Goal: Task Accomplishment & Management: Manage account settings

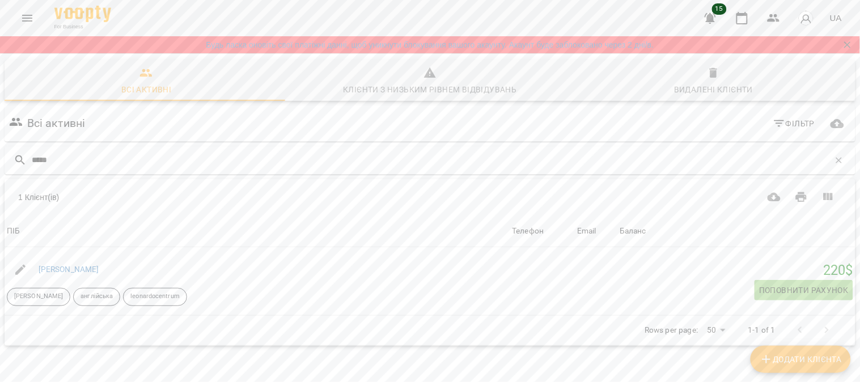
scroll to position [49, 0]
click at [778, 15] on icon "button" at bounding box center [774, 18] width 14 height 14
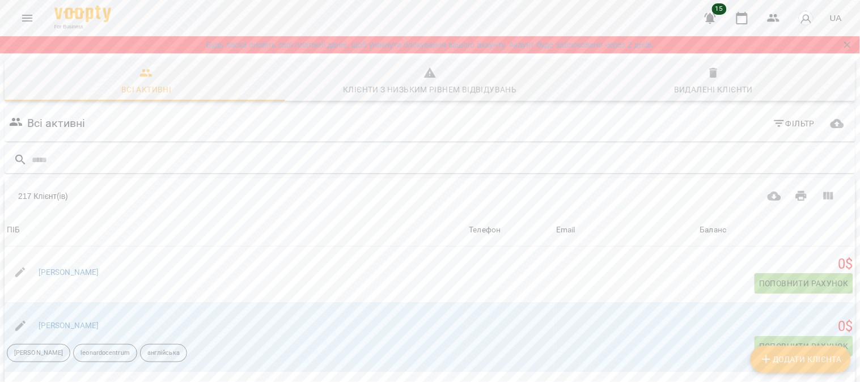
click at [27, 19] on icon "Menu" at bounding box center [27, 18] width 14 height 14
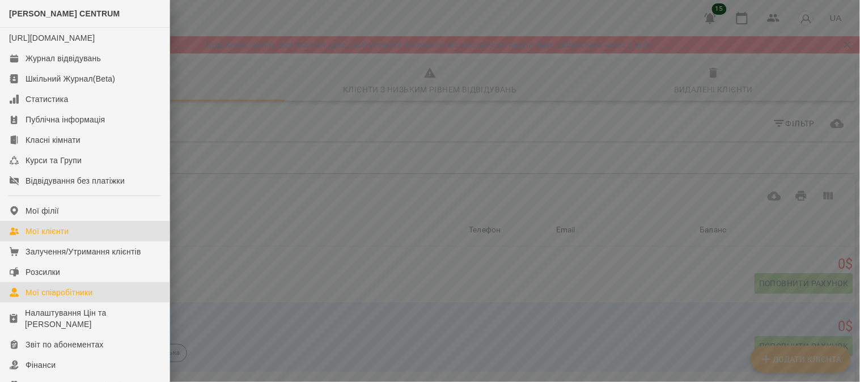
click at [105, 303] on link "Мої співробітники" at bounding box center [85, 292] width 170 height 20
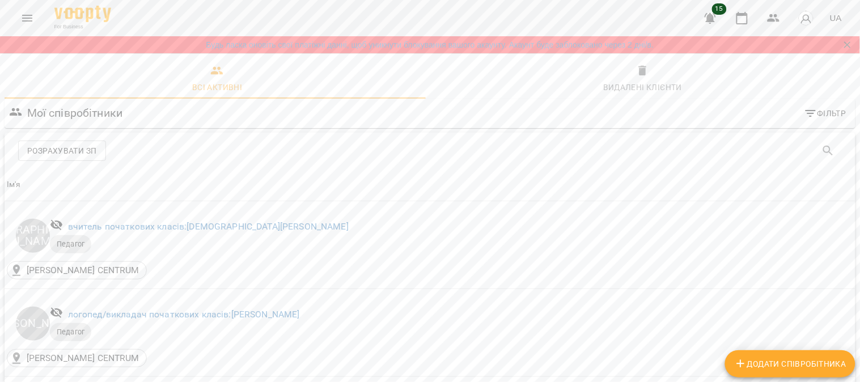
scroll to position [1642, 0]
click at [743, 13] on icon "button" at bounding box center [741, 18] width 11 height 12
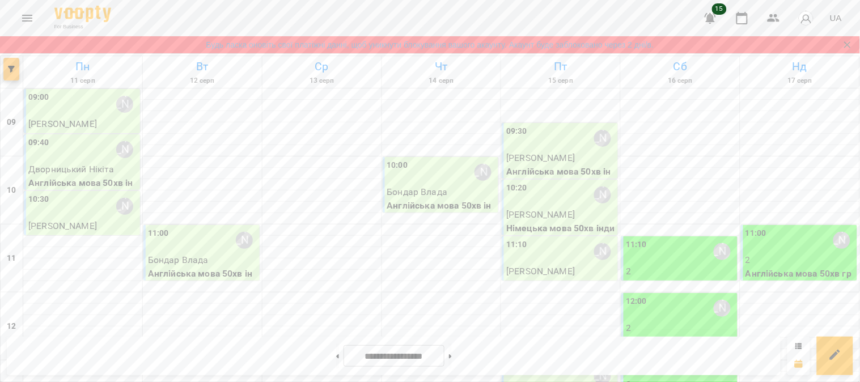
click at [12, 67] on icon "button" at bounding box center [11, 69] width 7 height 7
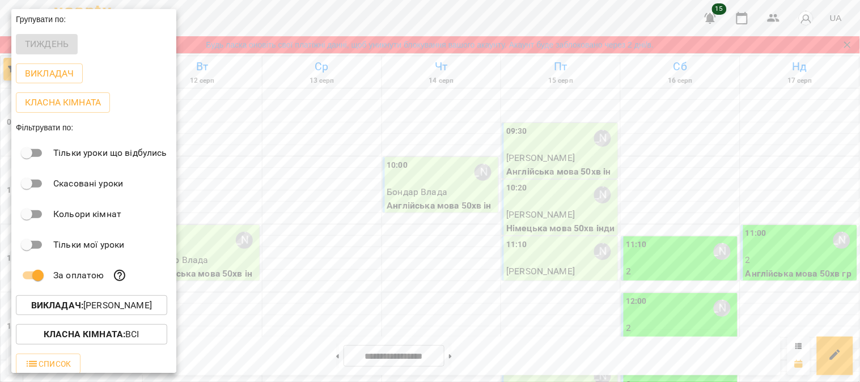
click at [158, 308] on span "Викладач : [PERSON_NAME]" at bounding box center [91, 306] width 133 height 14
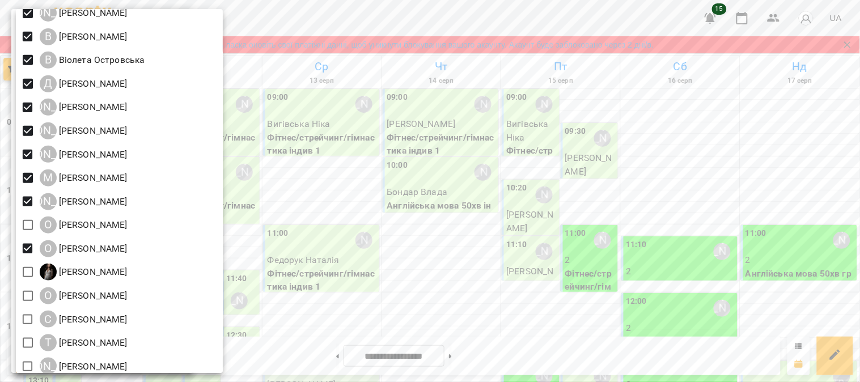
scroll to position [109, 0]
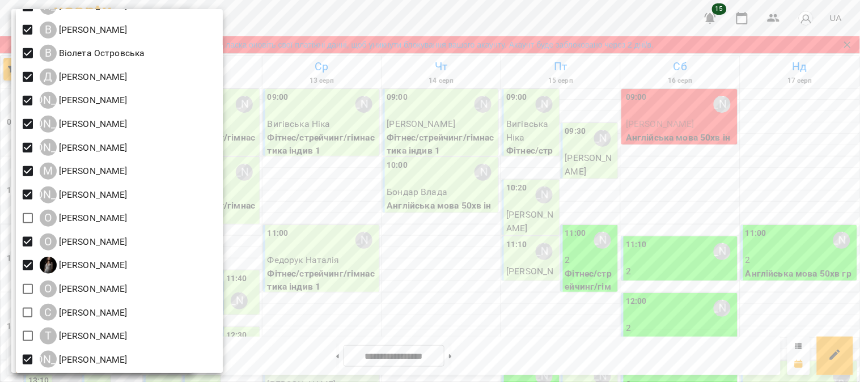
click at [339, 324] on div at bounding box center [430, 191] width 860 height 382
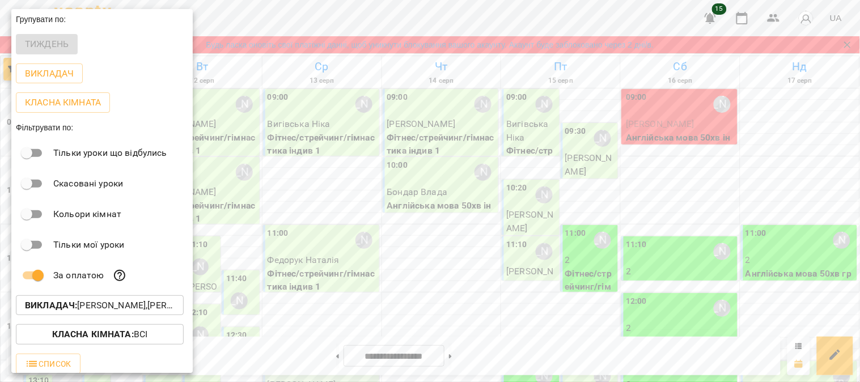
click at [339, 324] on div at bounding box center [430, 191] width 860 height 382
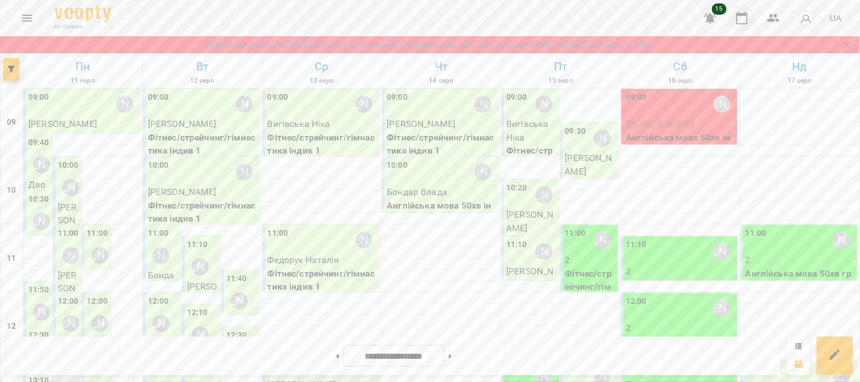
click at [744, 19] on icon "button" at bounding box center [742, 18] width 14 height 14
click at [14, 73] on button "button" at bounding box center [11, 69] width 16 height 23
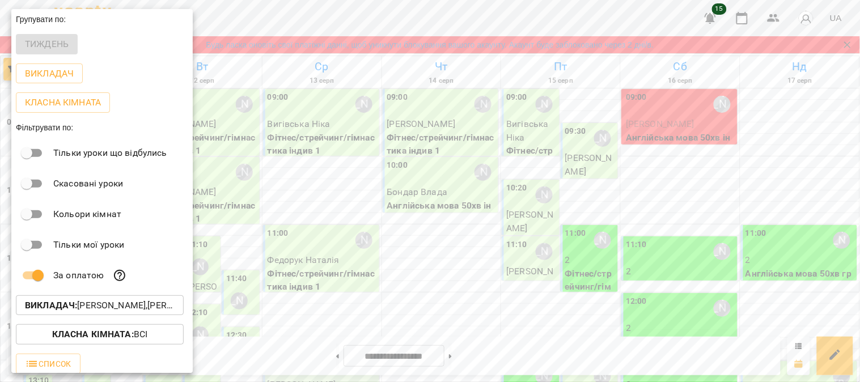
click at [171, 336] on span "Класна кімната : Всі" at bounding box center [100, 335] width 150 height 14
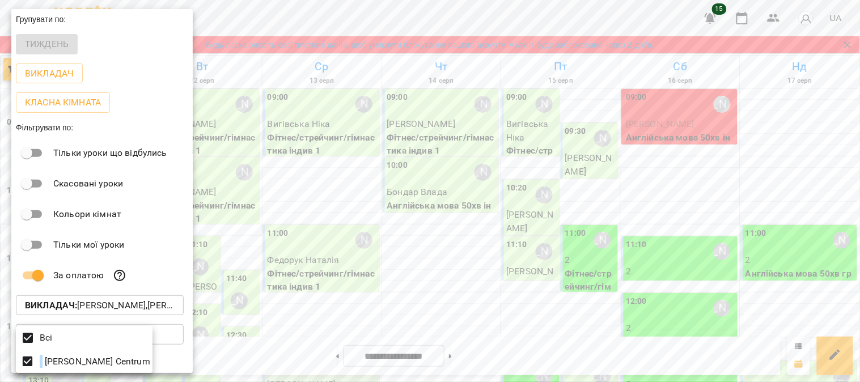
click at [171, 336] on div at bounding box center [430, 191] width 860 height 382
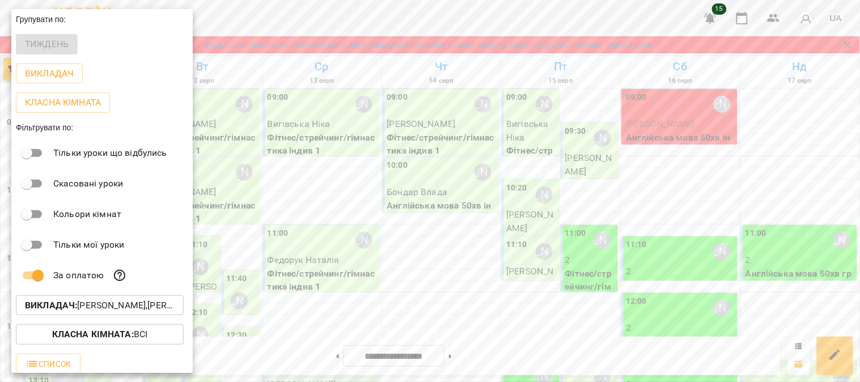
scroll to position [9, 0]
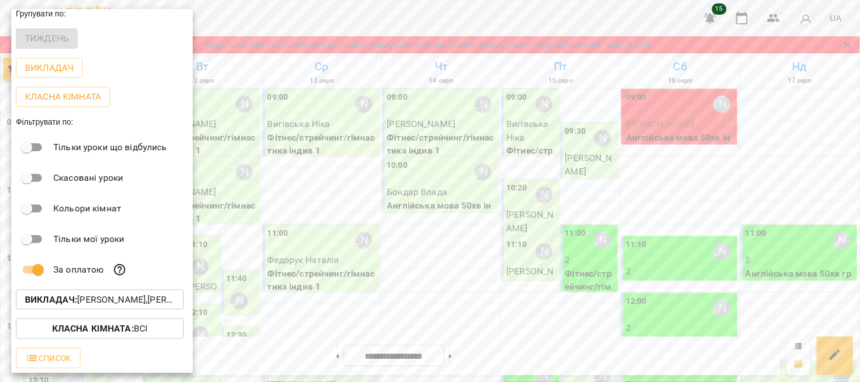
click at [799, 367] on div at bounding box center [430, 191] width 860 height 382
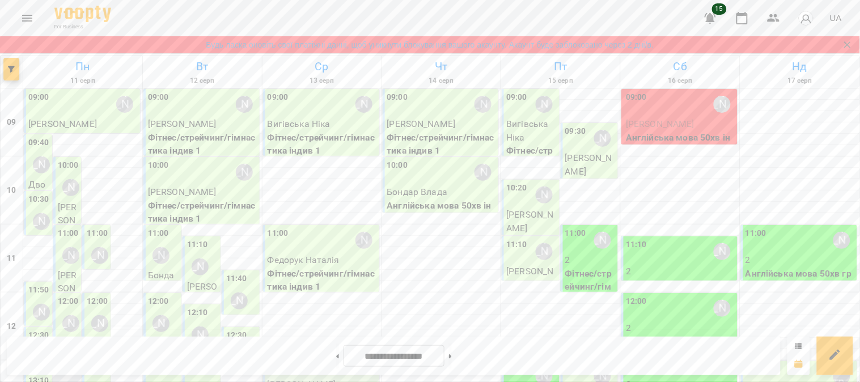
click at [800, 339] on div at bounding box center [798, 356] width 23 height 39
click at [800, 347] on icon at bounding box center [798, 346] width 7 height 7
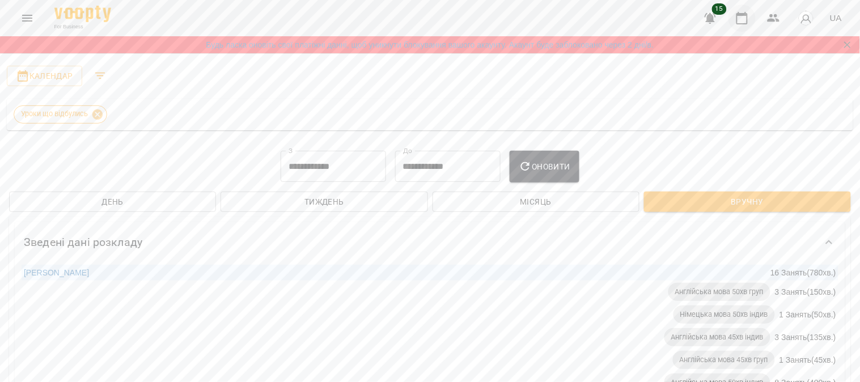
click at [746, 16] on icon "button" at bounding box center [742, 18] width 14 height 14
click at [97, 75] on icon "Filters" at bounding box center [101, 76] width 14 height 14
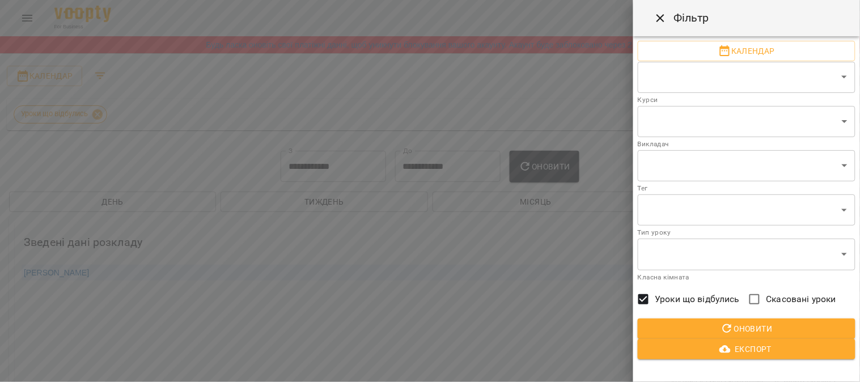
click at [660, 19] on icon "Close" at bounding box center [661, 18] width 8 height 8
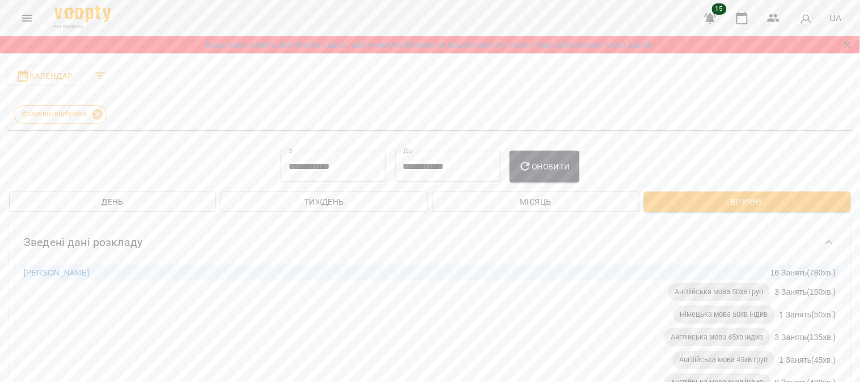
click at [383, 204] on span "Тиждень" at bounding box center [324, 202] width 189 height 14
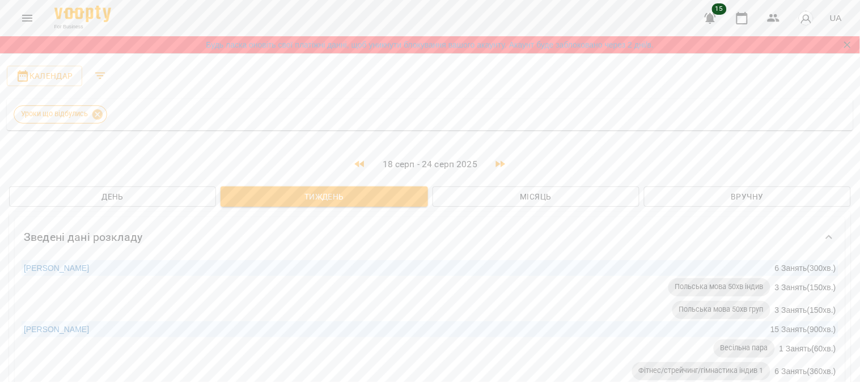
click at [856, 82] on div at bounding box center [854, 191] width 11 height 382
click at [48, 70] on span "Календар" at bounding box center [44, 76] width 57 height 14
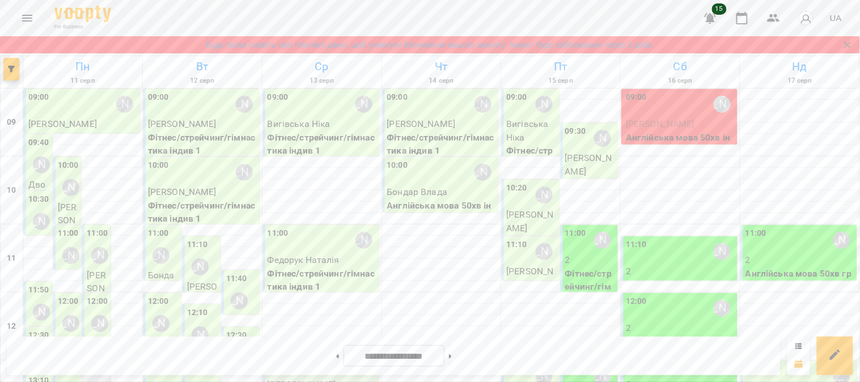
click at [26, 21] on icon "Menu" at bounding box center [27, 18] width 10 height 7
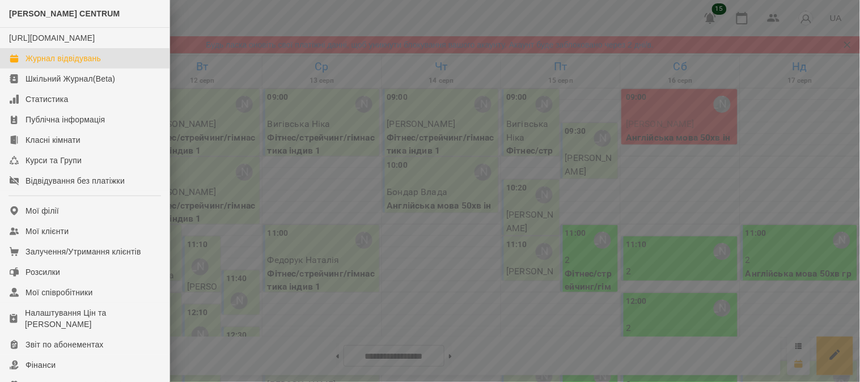
click at [451, 295] on div at bounding box center [430, 191] width 860 height 382
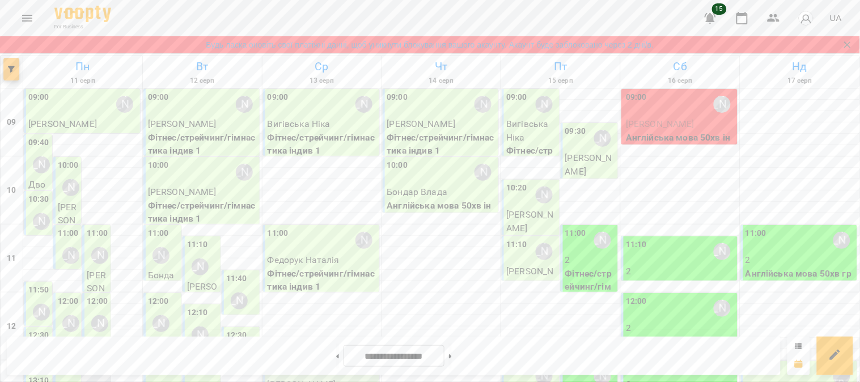
click at [14, 77] on button "button" at bounding box center [11, 69] width 16 height 23
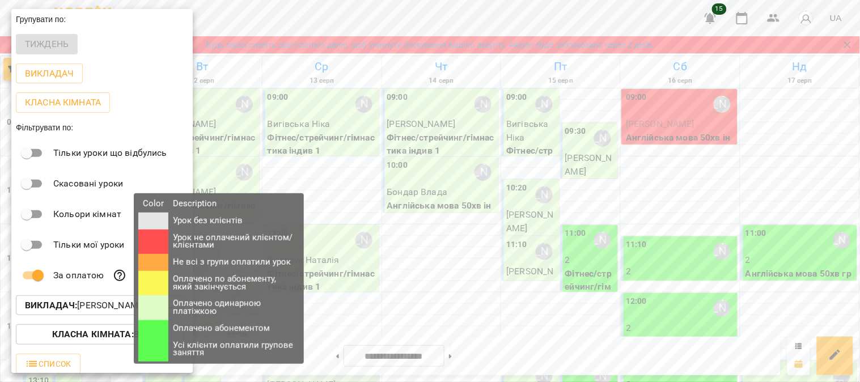
click at [116, 279] on icon at bounding box center [120, 276] width 14 height 14
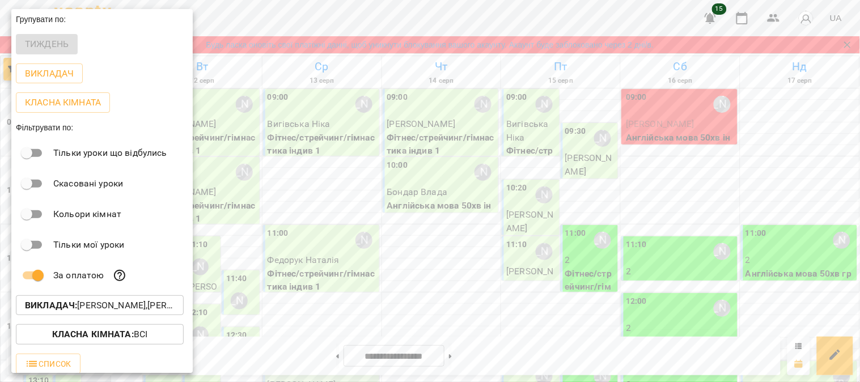
click at [94, 281] on p "За оплатою" at bounding box center [78, 276] width 50 height 14
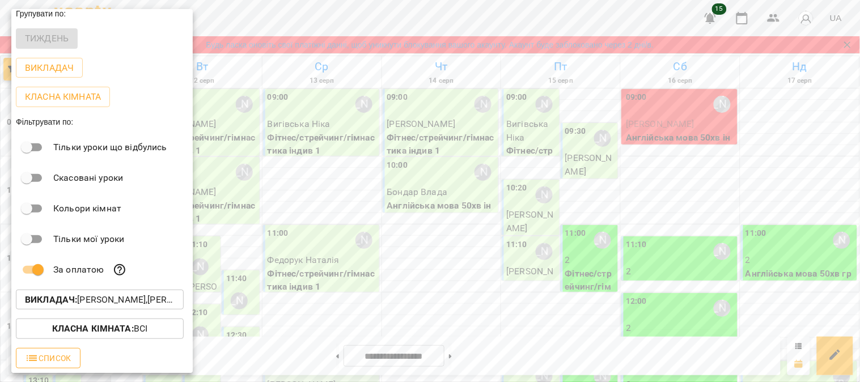
click at [47, 361] on span "Список" at bounding box center [48, 359] width 46 height 14
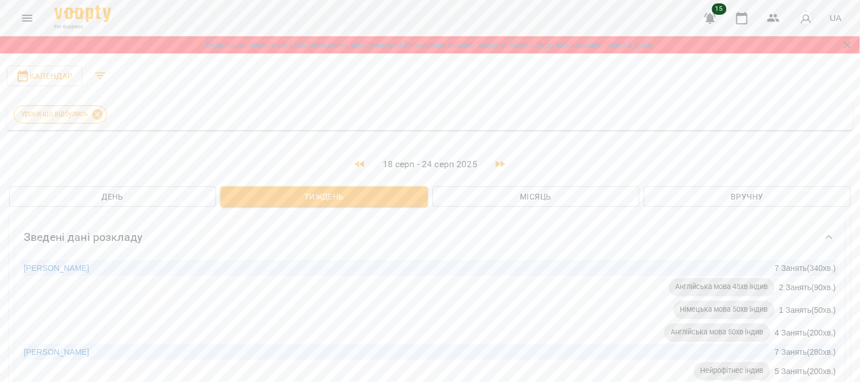
click at [55, 114] on span "Уроки що відбулись" at bounding box center [54, 114] width 81 height 10
click at [100, 111] on icon at bounding box center [97, 114] width 10 height 10
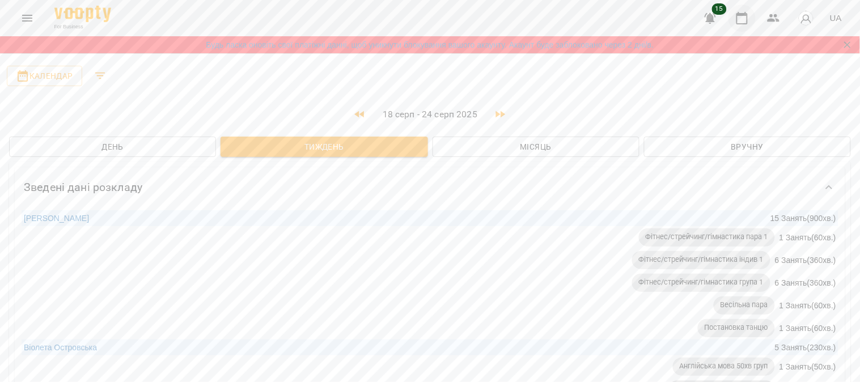
click at [741, 18] on icon "button" at bounding box center [742, 18] width 14 height 14
click at [67, 75] on span "Календар" at bounding box center [44, 76] width 57 height 14
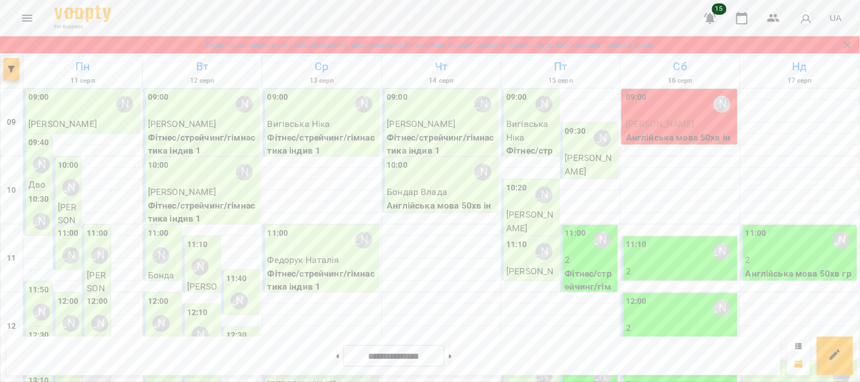
click at [11, 71] on icon "button" at bounding box center [11, 69] width 7 height 7
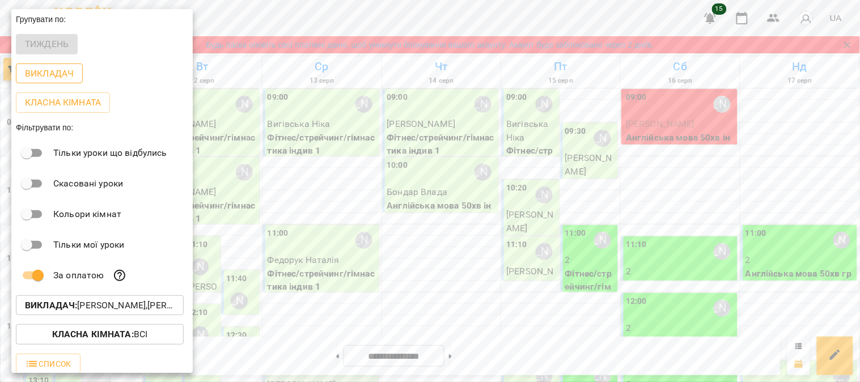
click at [55, 70] on p "Викладач" at bounding box center [49, 74] width 49 height 14
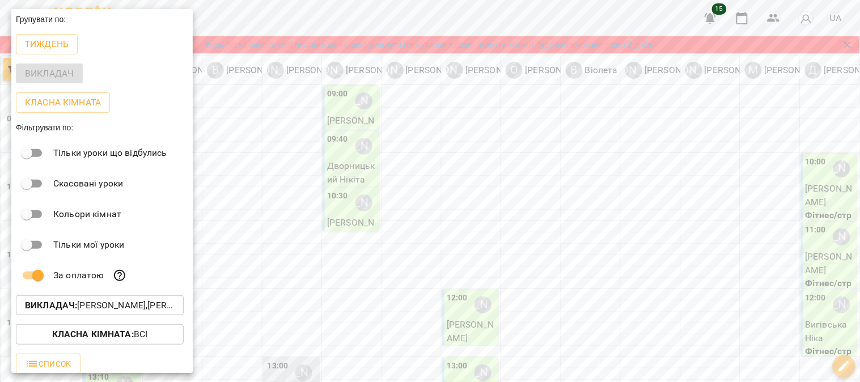
click at [242, 139] on div at bounding box center [430, 191] width 860 height 382
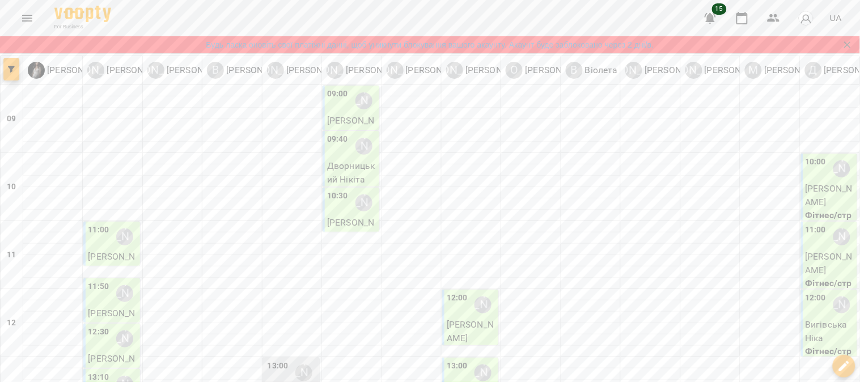
click at [12, 69] on icon "button" at bounding box center [11, 69] width 7 height 7
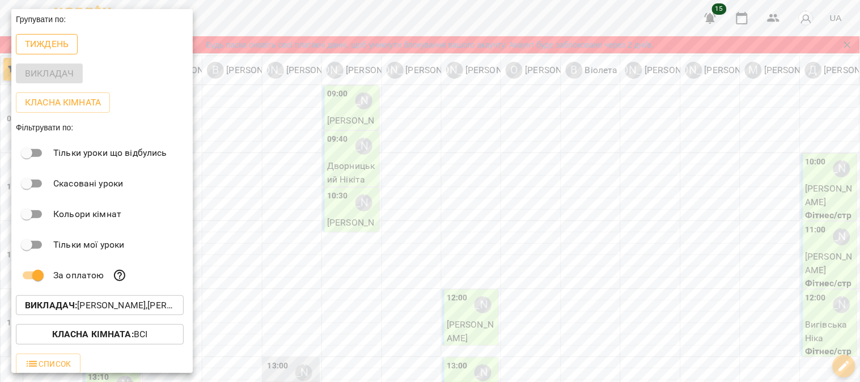
click at [58, 45] on p "Тиждень" at bounding box center [47, 44] width 44 height 14
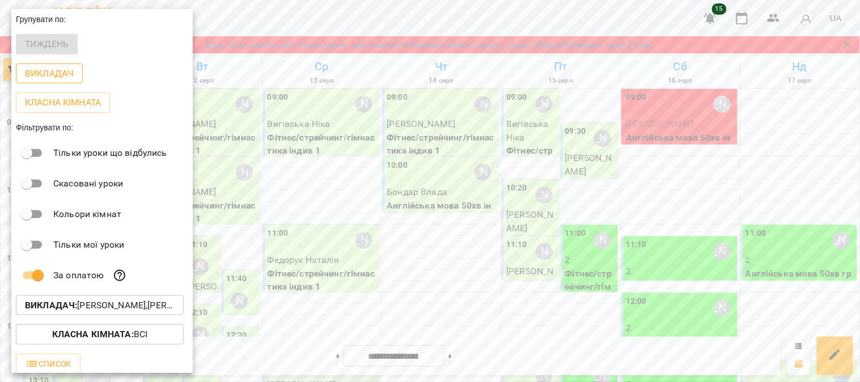
click at [52, 75] on p "Викладач" at bounding box center [49, 74] width 49 height 14
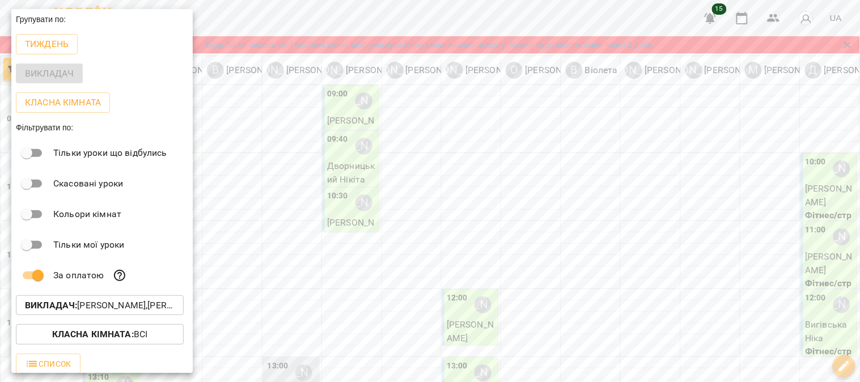
click at [836, 19] on div at bounding box center [430, 191] width 860 height 382
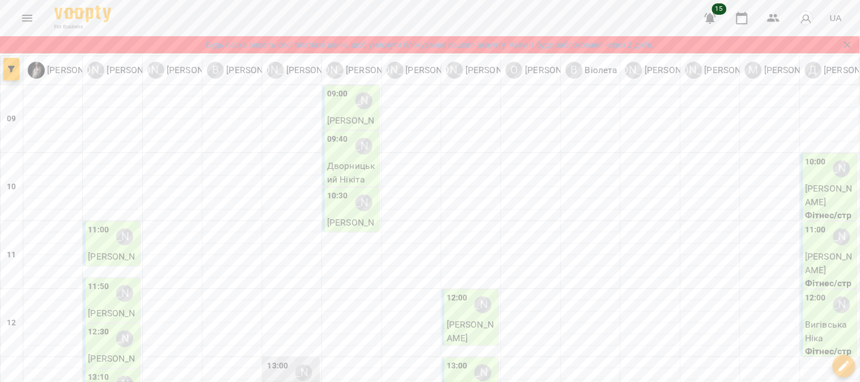
click at [836, 19] on span "UA" at bounding box center [836, 18] width 12 height 12
click at [829, 65] on div "Українська" at bounding box center [814, 64] width 58 height 20
type input "**********"
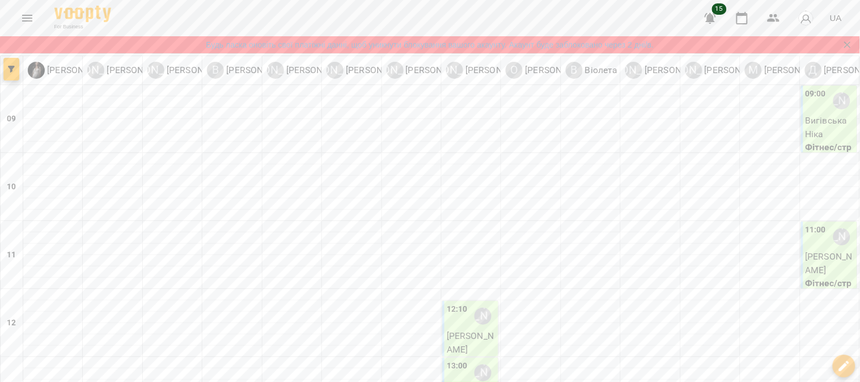
scroll to position [257, 0]
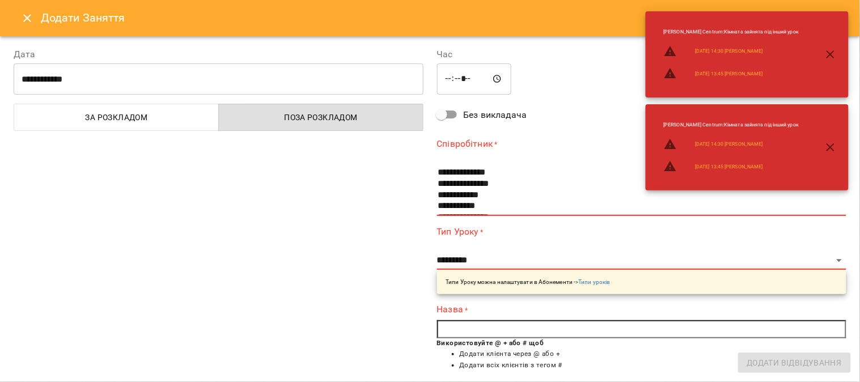
click at [373, 85] on input "**********" at bounding box center [219, 79] width 410 height 32
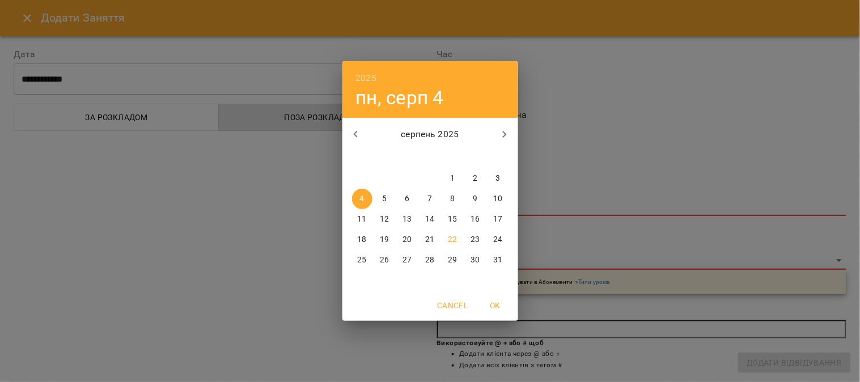
click at [496, 304] on span "OK" at bounding box center [495, 306] width 27 height 14
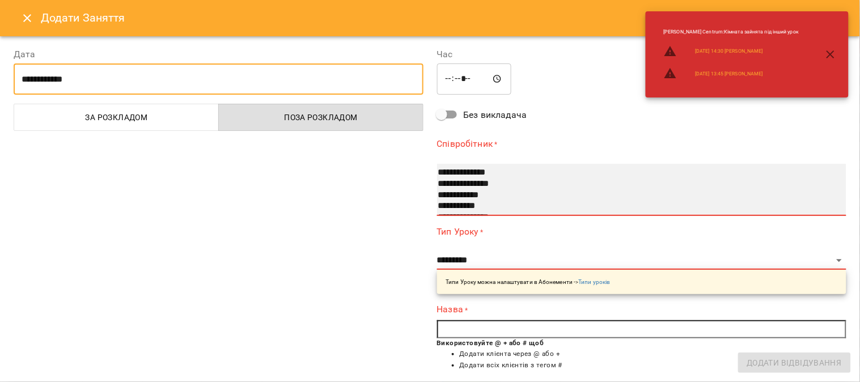
select select "**********"
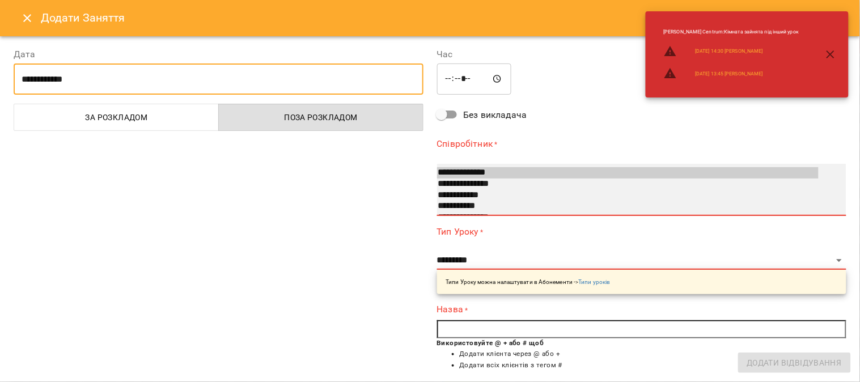
click at [500, 180] on option "**********" at bounding box center [628, 184] width 382 height 11
select select "*******"
type input "**"
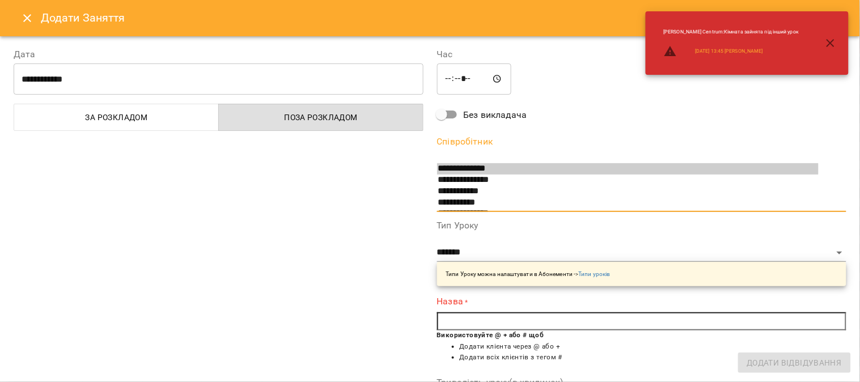
click at [387, 71] on input "**********" at bounding box center [219, 79] width 410 height 32
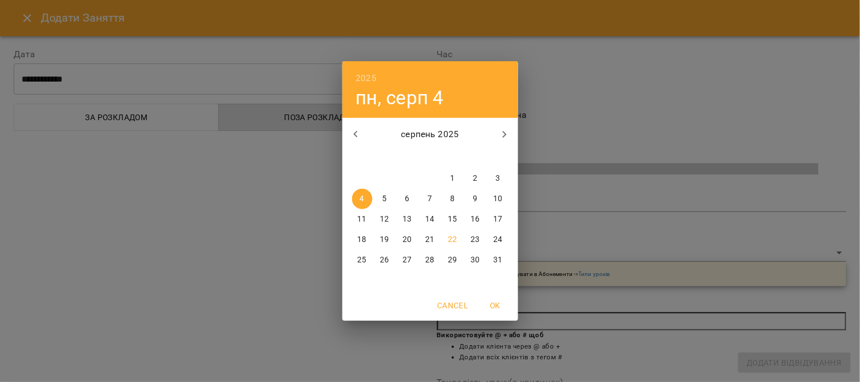
click at [496, 304] on span "OK" at bounding box center [495, 306] width 27 height 14
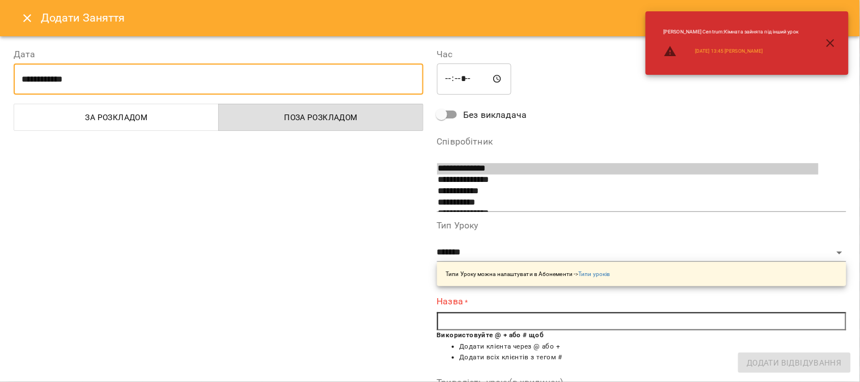
click at [519, 324] on input "text" at bounding box center [642, 321] width 410 height 18
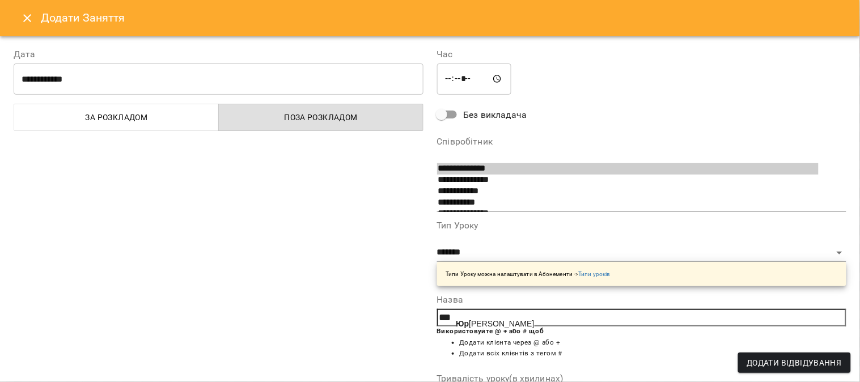
click at [497, 325] on span "[PERSON_NAME] [PERSON_NAME]" at bounding box center [495, 323] width 78 height 9
type input "**********"
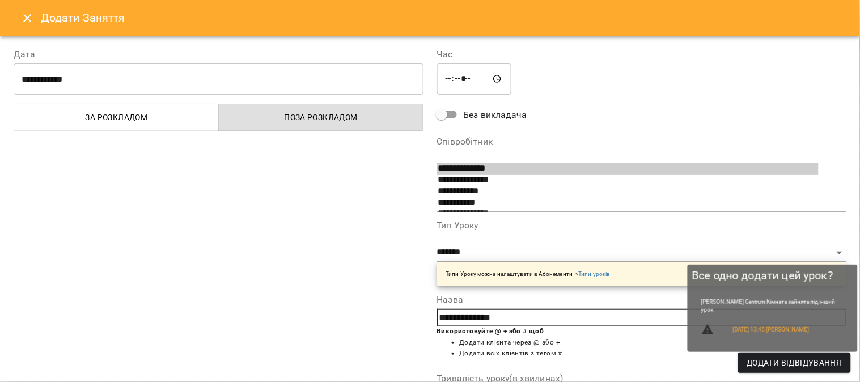
click at [756, 363] on span "Додати Відвідування" at bounding box center [794, 363] width 95 height 14
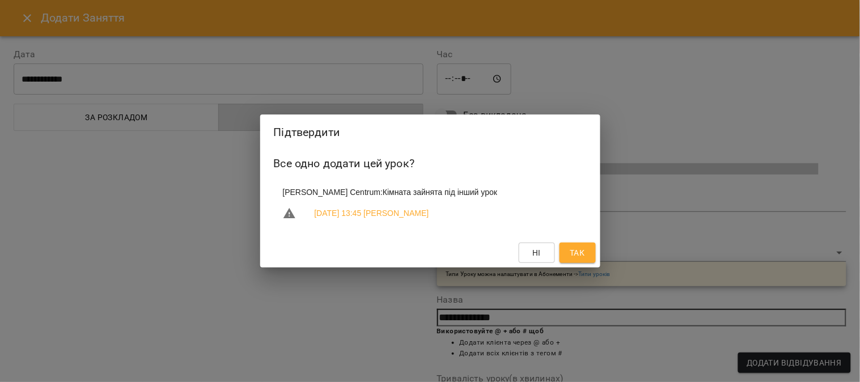
click at [588, 248] on button "Так" at bounding box center [578, 253] width 36 height 20
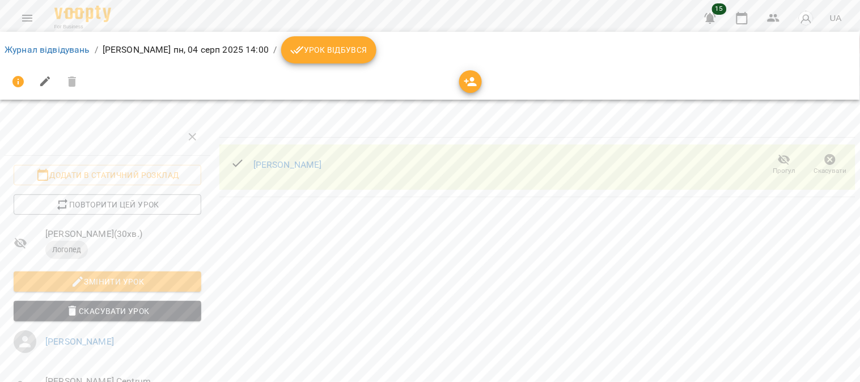
click at [336, 49] on span "Урок відбувся" at bounding box center [328, 50] width 77 height 14
